Goal: Task Accomplishment & Management: Manage account settings

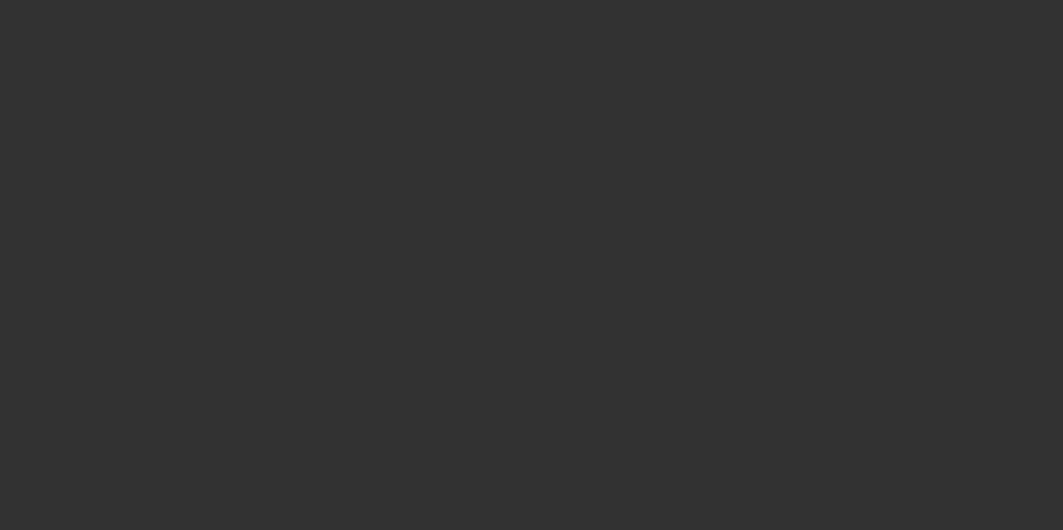
select select "3"
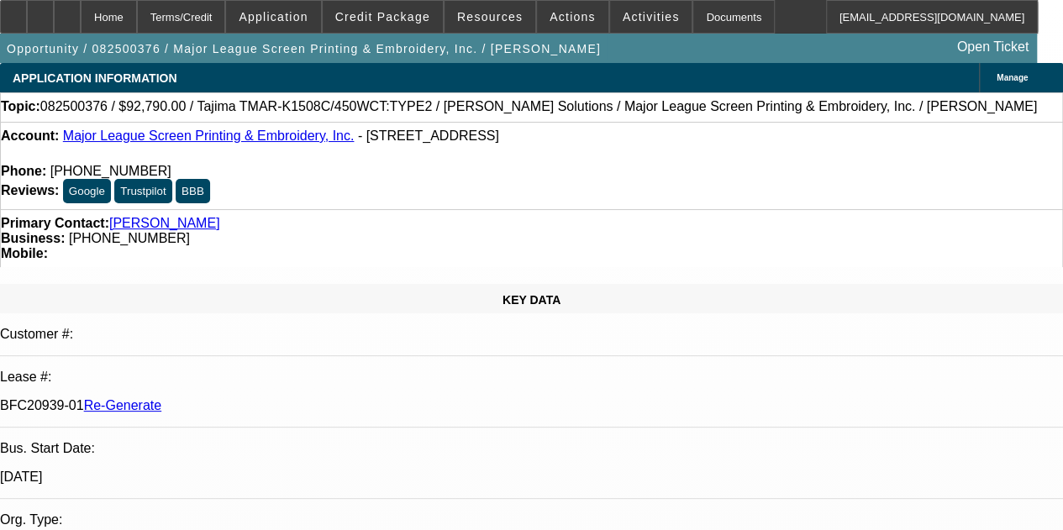
select select "0"
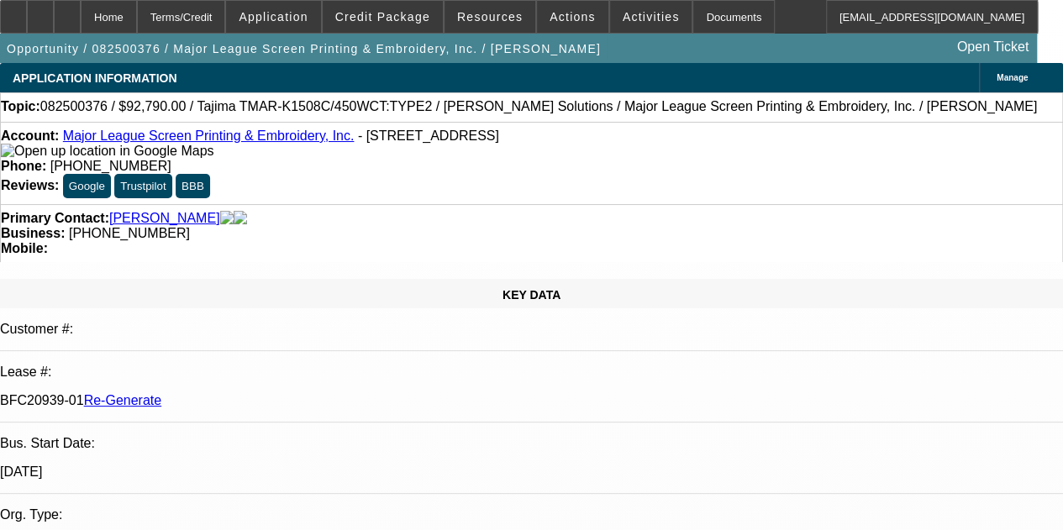
select select "2"
select select "0.1"
select select "4"
click at [475, 19] on span "Resources" at bounding box center [490, 16] width 66 height 13
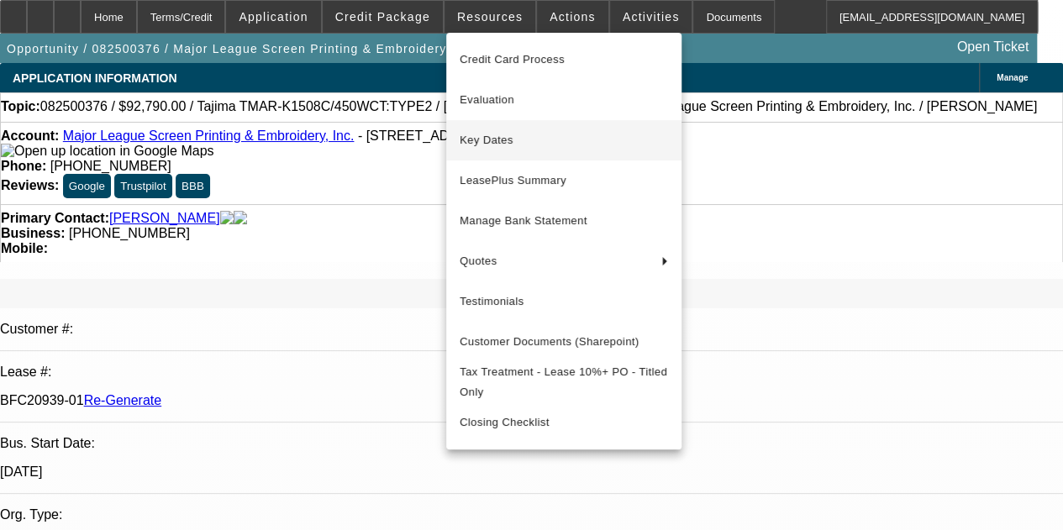
click at [485, 138] on span "Key Dates" at bounding box center [564, 140] width 208 height 20
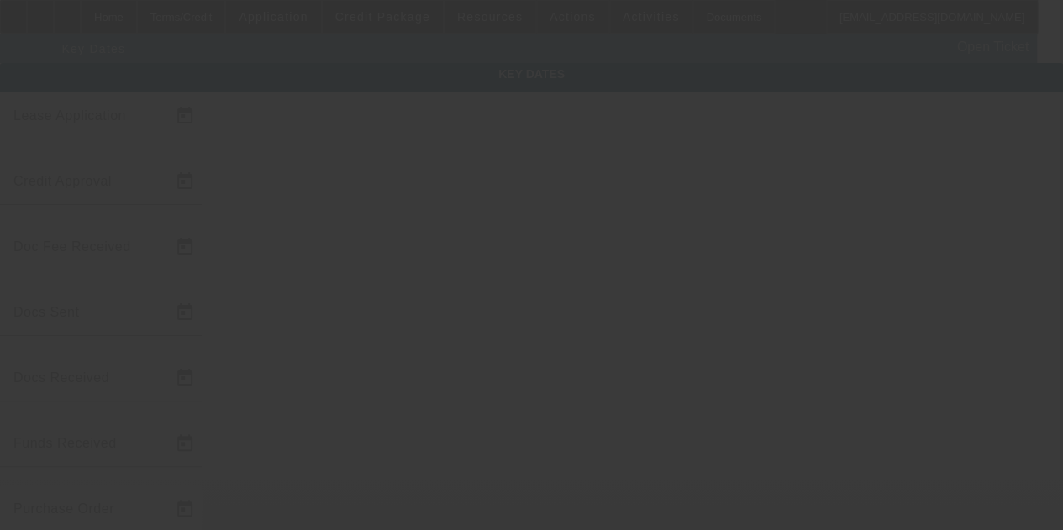
type input "[DATE]"
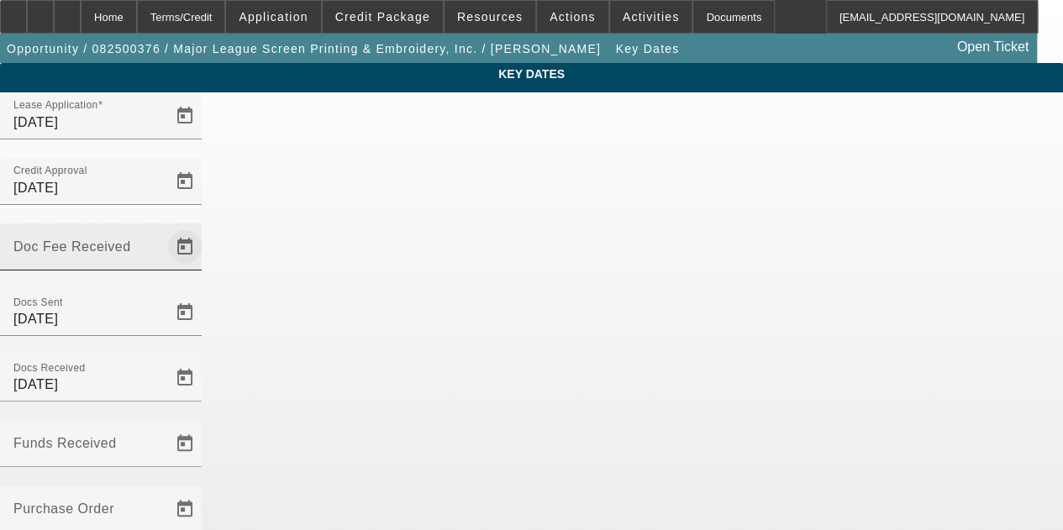
click at [205, 227] on span "Open calendar" at bounding box center [185, 247] width 40 height 40
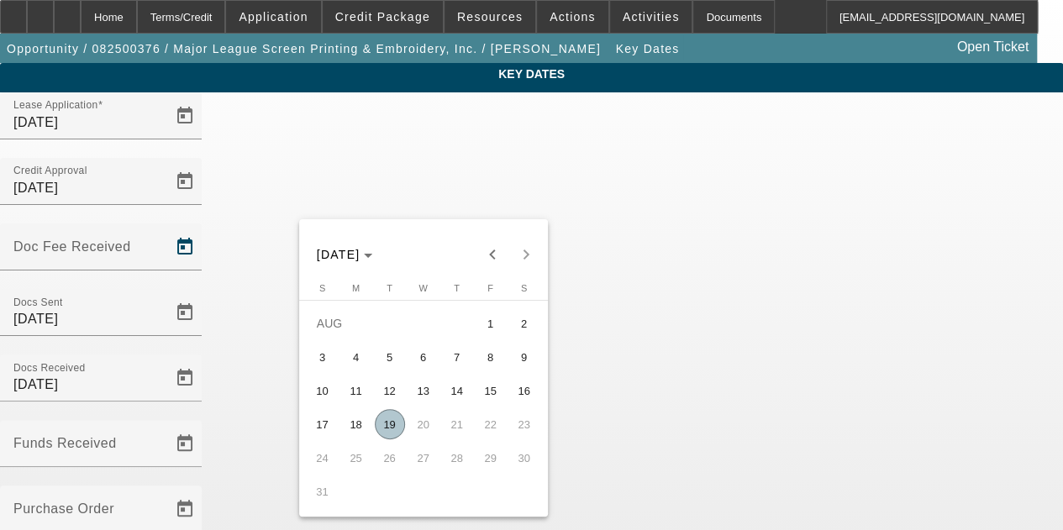
click at [390, 424] on span "19" at bounding box center [390, 424] width 30 height 30
type input "[DATE]"
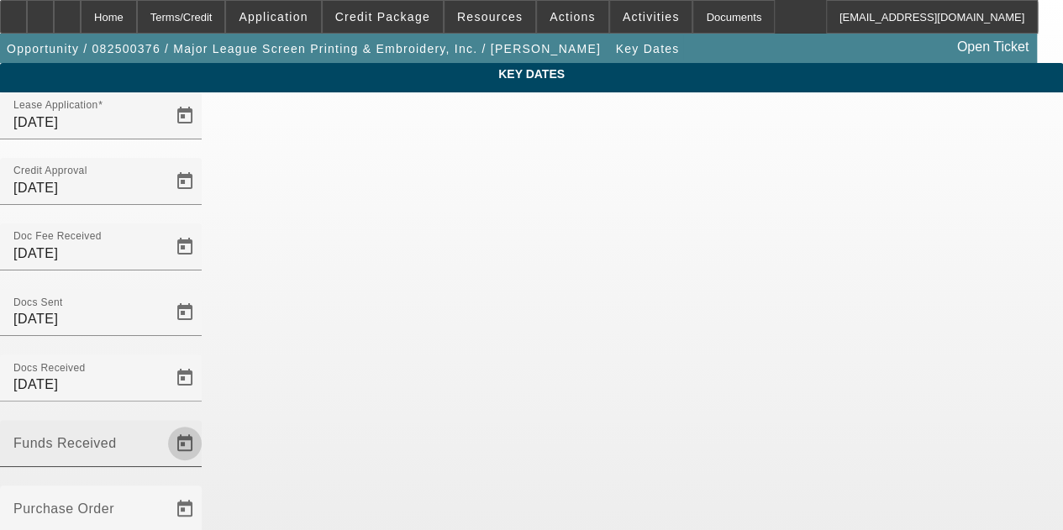
click at [205, 423] on span "Open calendar" at bounding box center [185, 443] width 40 height 40
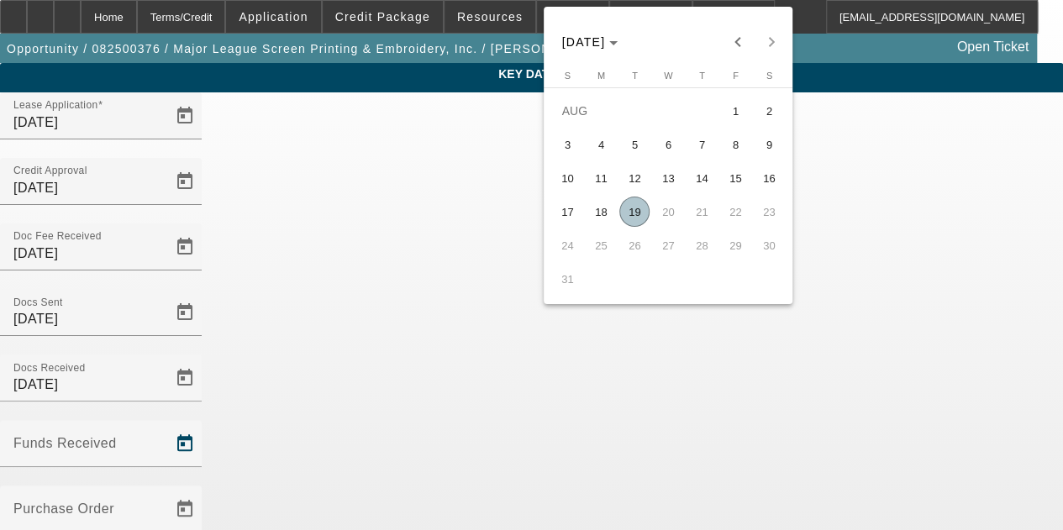
click at [640, 220] on span "19" at bounding box center [634, 212] width 30 height 30
type input "[DATE]"
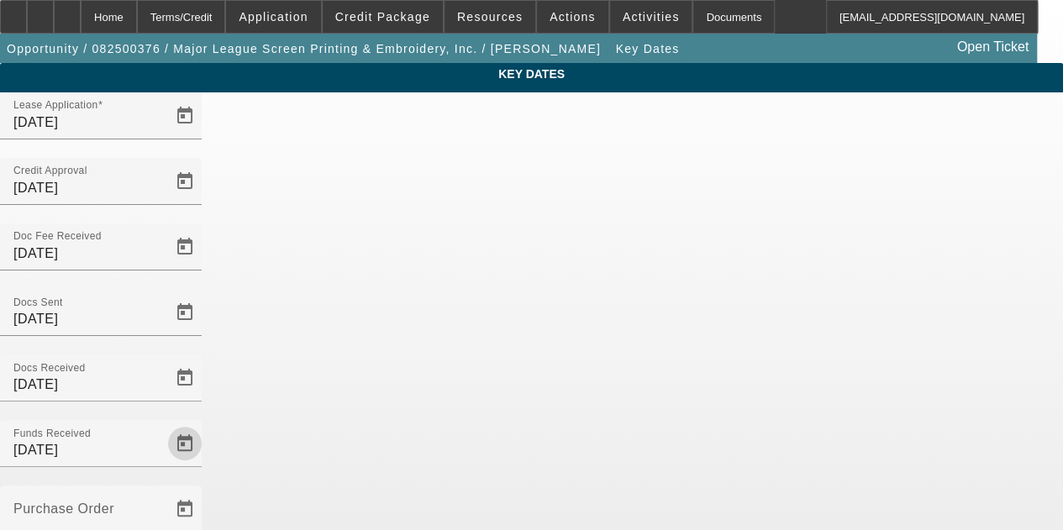
scroll to position [109, 0]
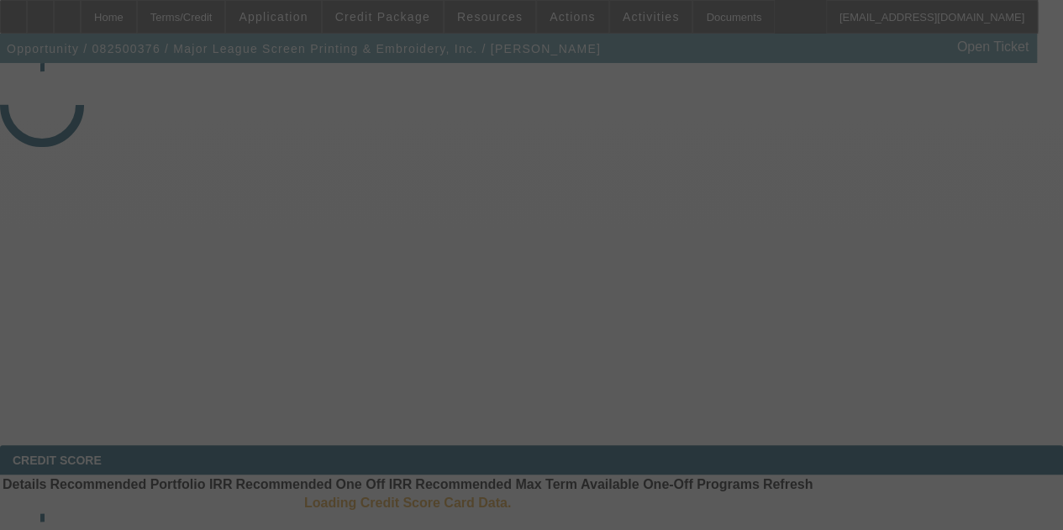
select select "3"
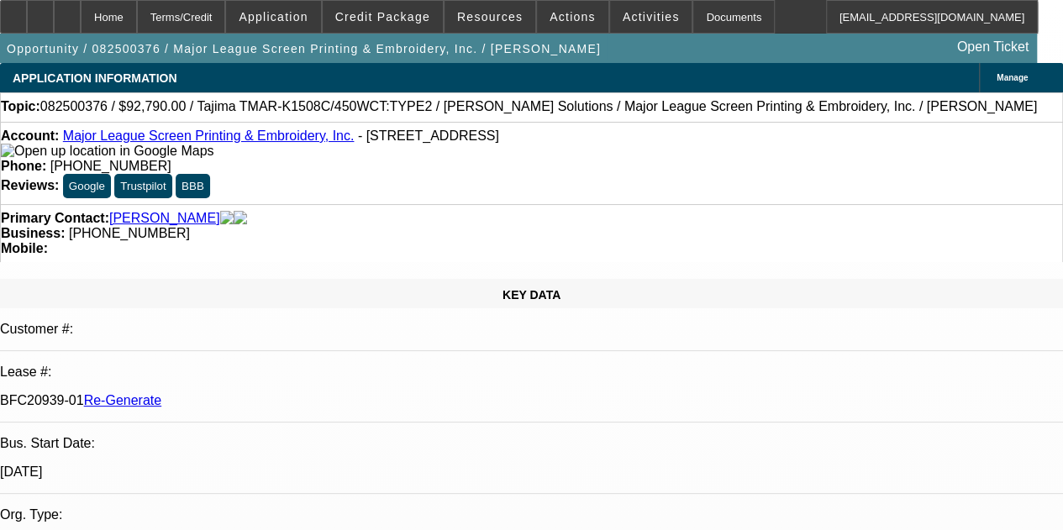
select select "0"
select select "2"
select select "0.1"
select select "4"
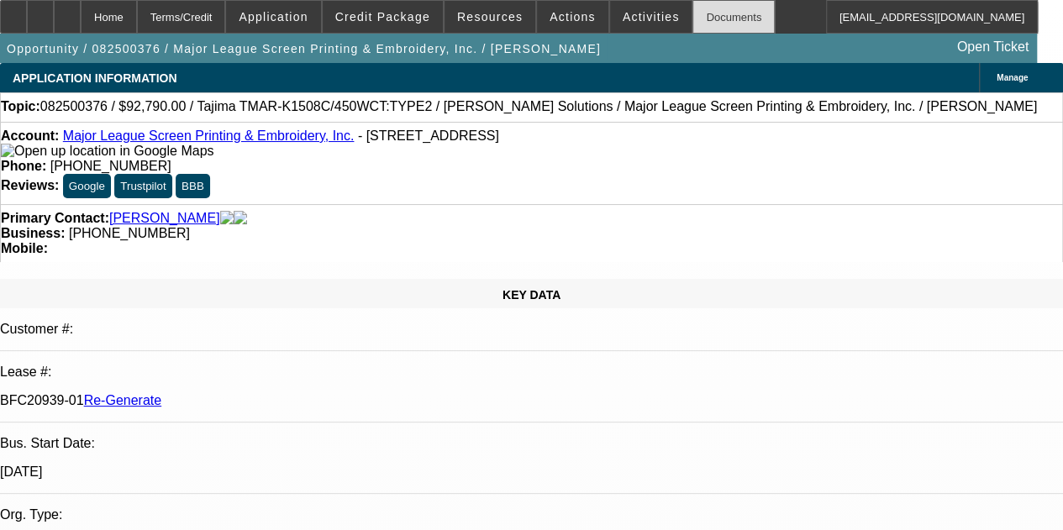
click at [692, 3] on div "Documents" at bounding box center [733, 17] width 82 height 34
click at [623, 19] on span "Activities" at bounding box center [651, 16] width 57 height 13
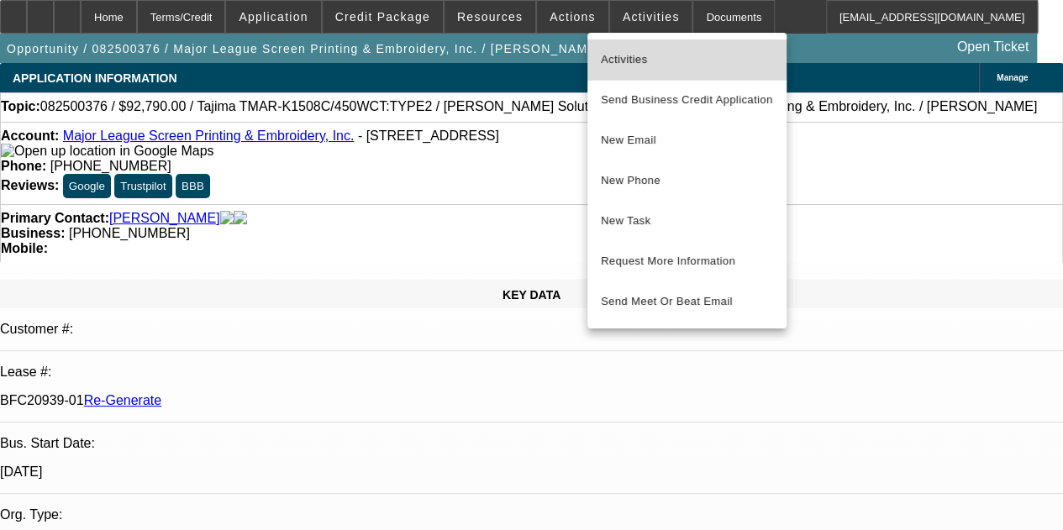
click at [622, 55] on span "Activities" at bounding box center [687, 60] width 172 height 20
